Goal: Information Seeking & Learning: Check status

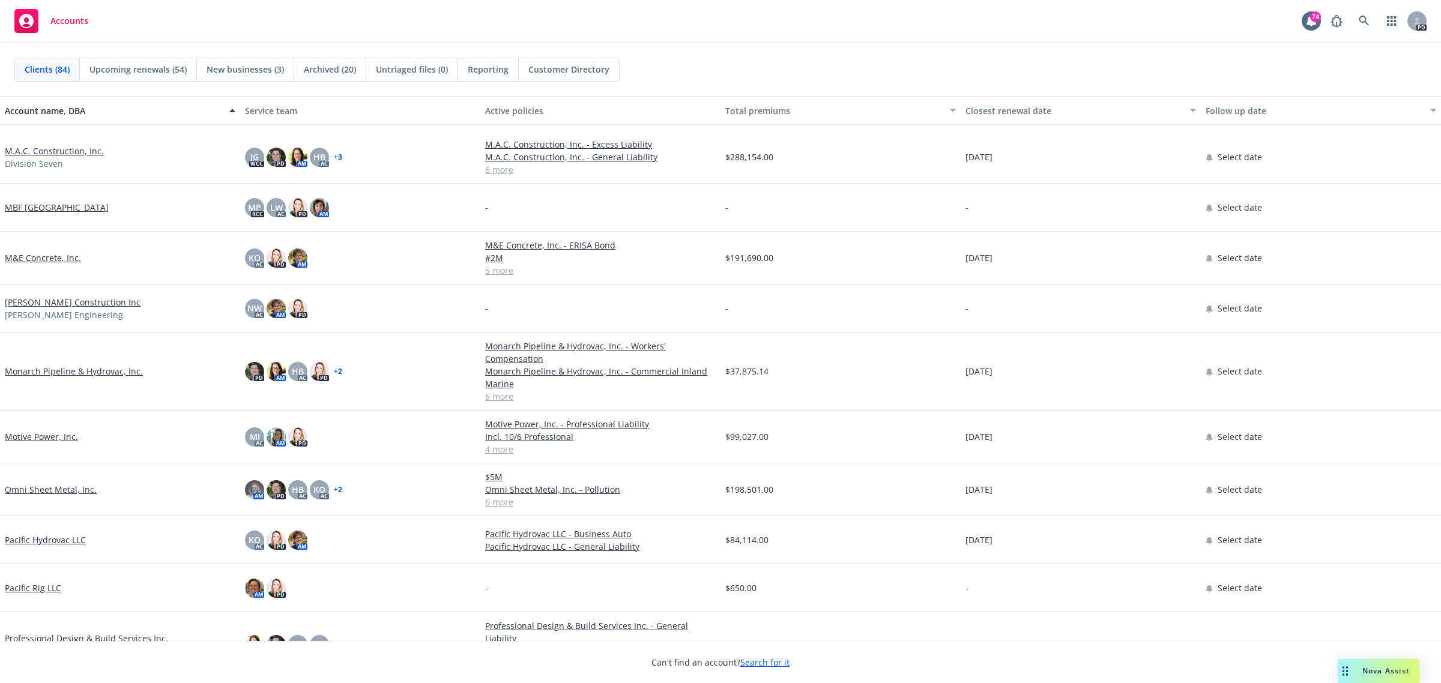
scroll to position [2702, 0]
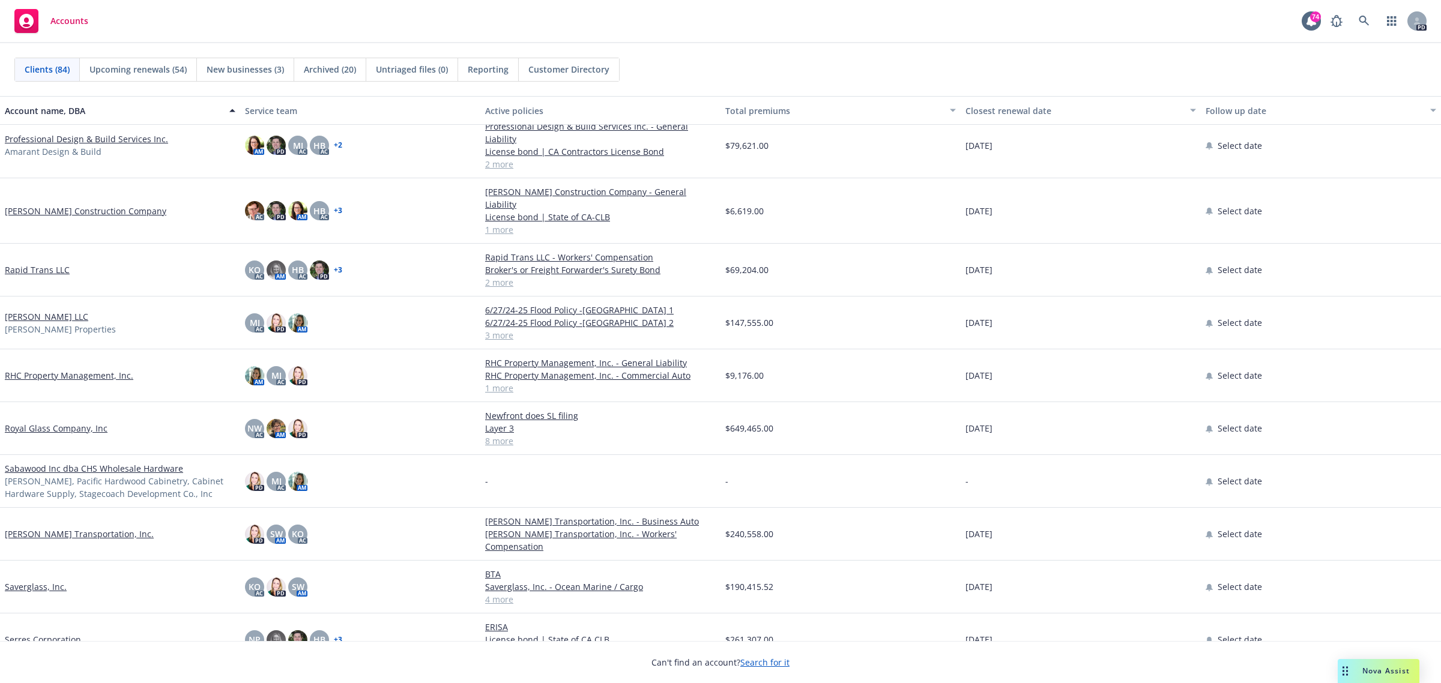
click at [48, 528] on link "[PERSON_NAME] Transportation, Inc." at bounding box center [79, 534] width 149 height 13
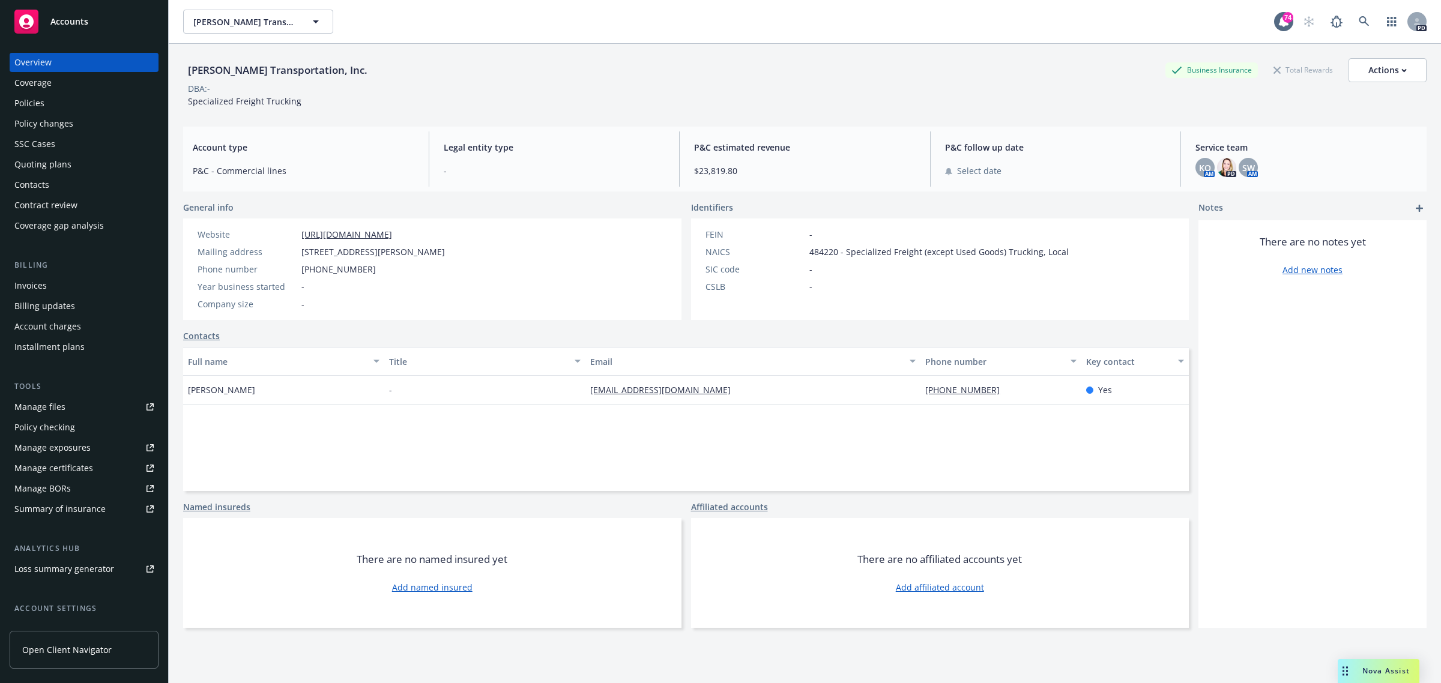
click at [40, 103] on div "Policies" at bounding box center [29, 103] width 30 height 19
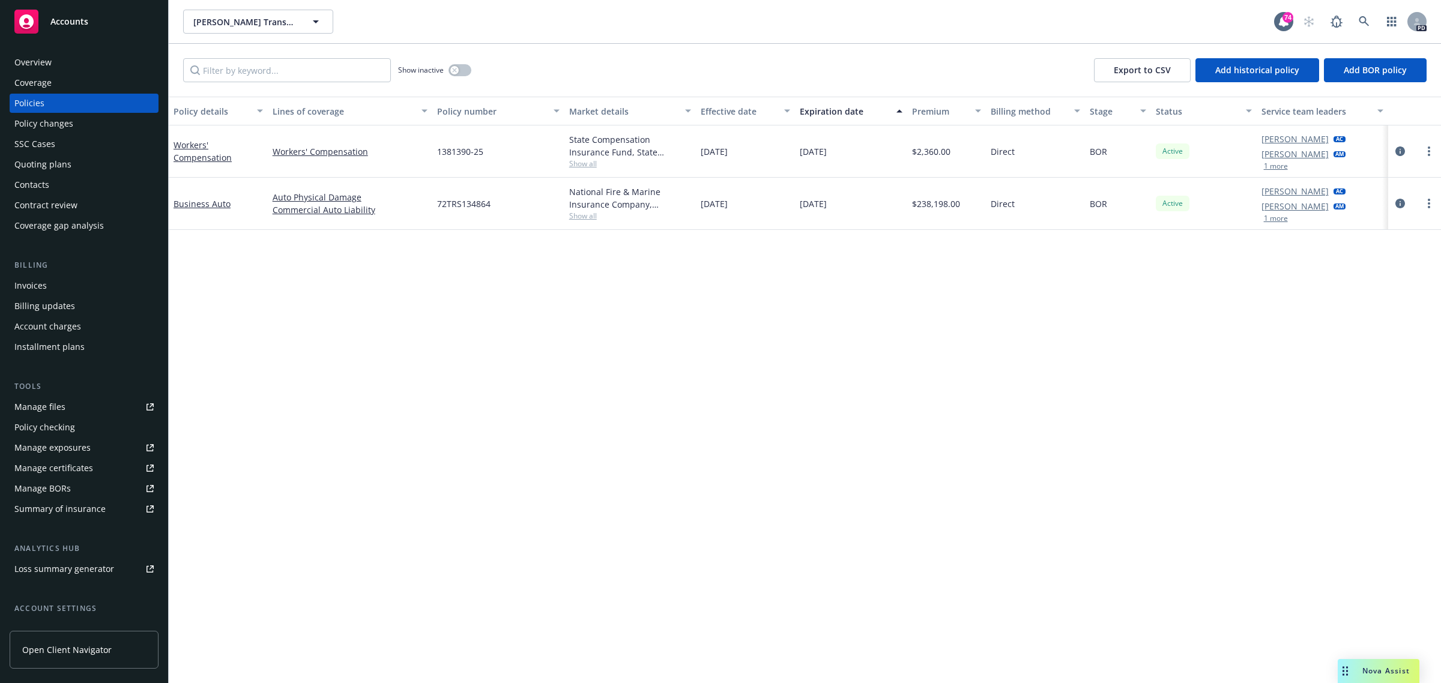
click at [50, 466] on div "Manage certificates" at bounding box center [53, 468] width 79 height 19
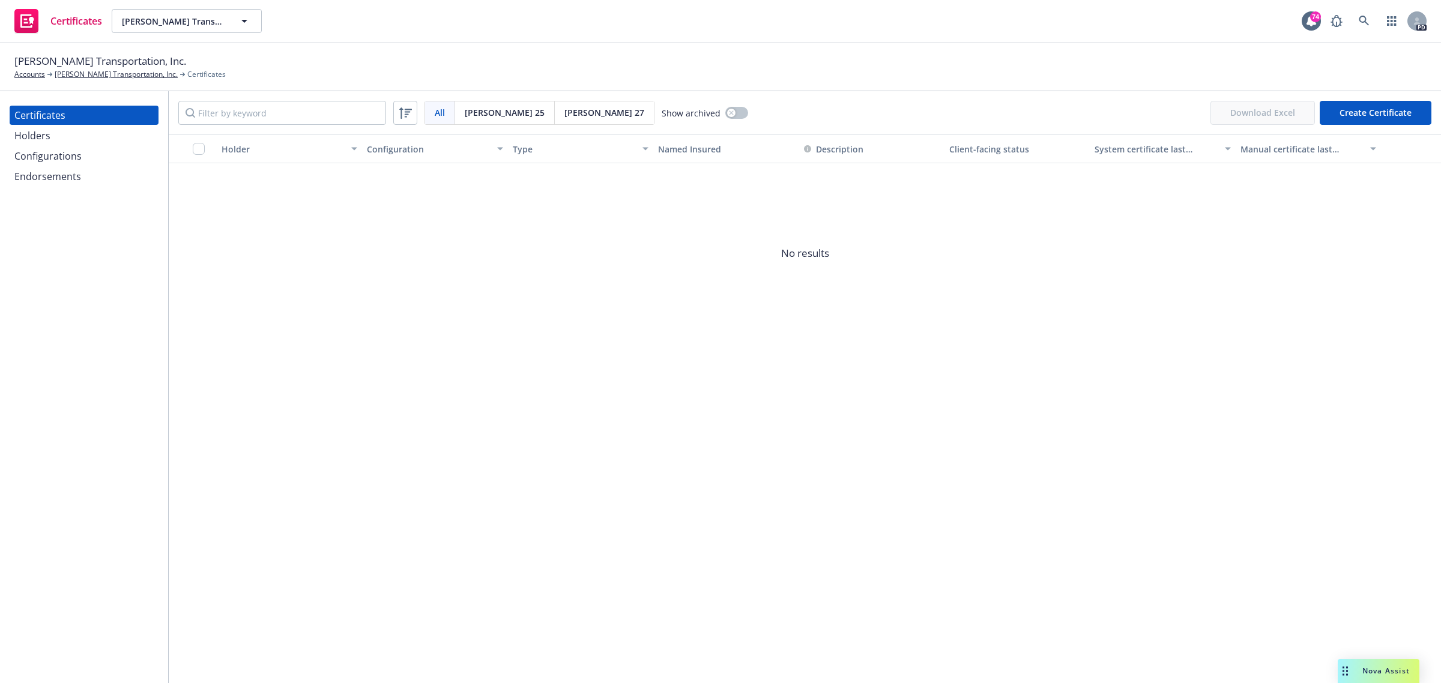
click at [45, 130] on div "Holders" at bounding box center [32, 135] width 36 height 19
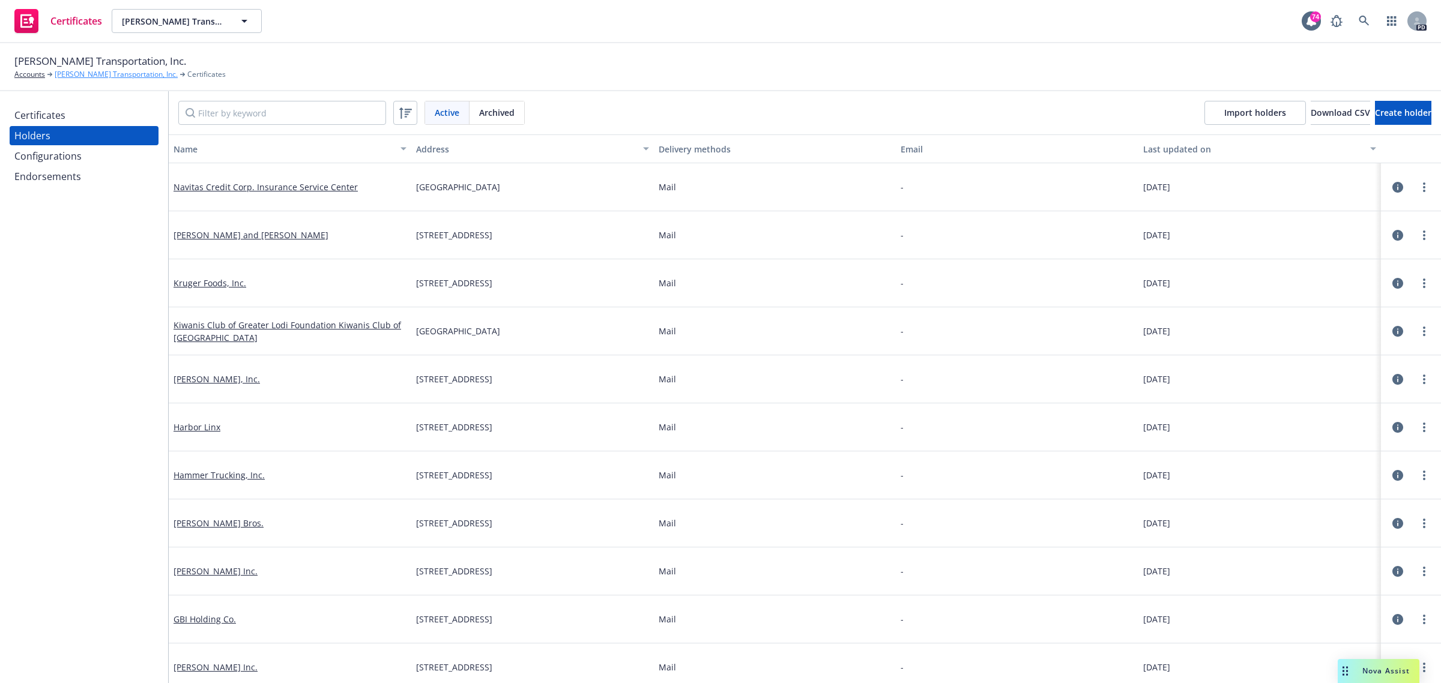
click at [74, 73] on link "[PERSON_NAME] Transportation, Inc." at bounding box center [116, 74] width 123 height 11
